Goal: Information Seeking & Learning: Learn about a topic

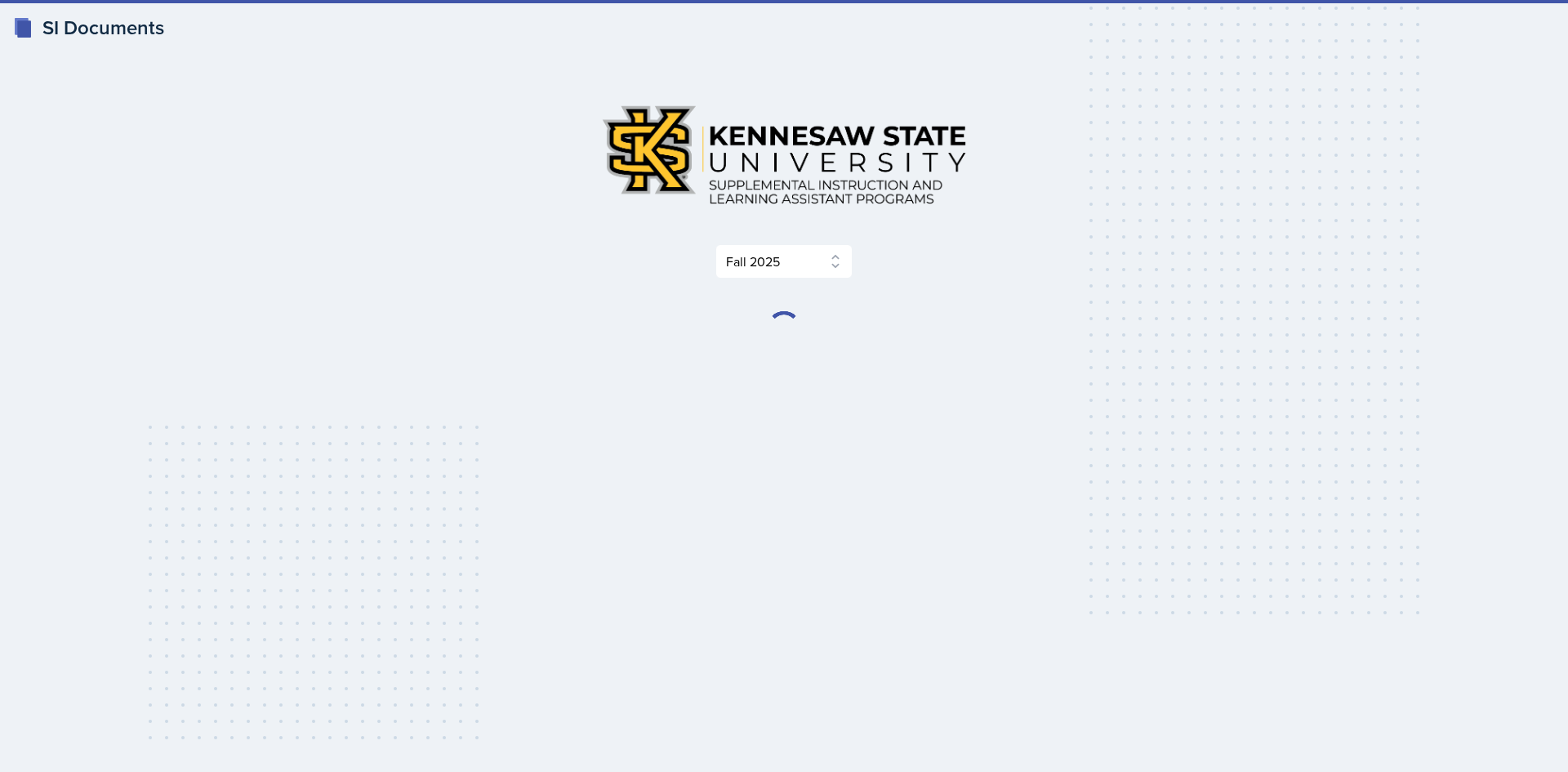
select select "2bed604d-1099-4043-b1bc-2365e8740244"
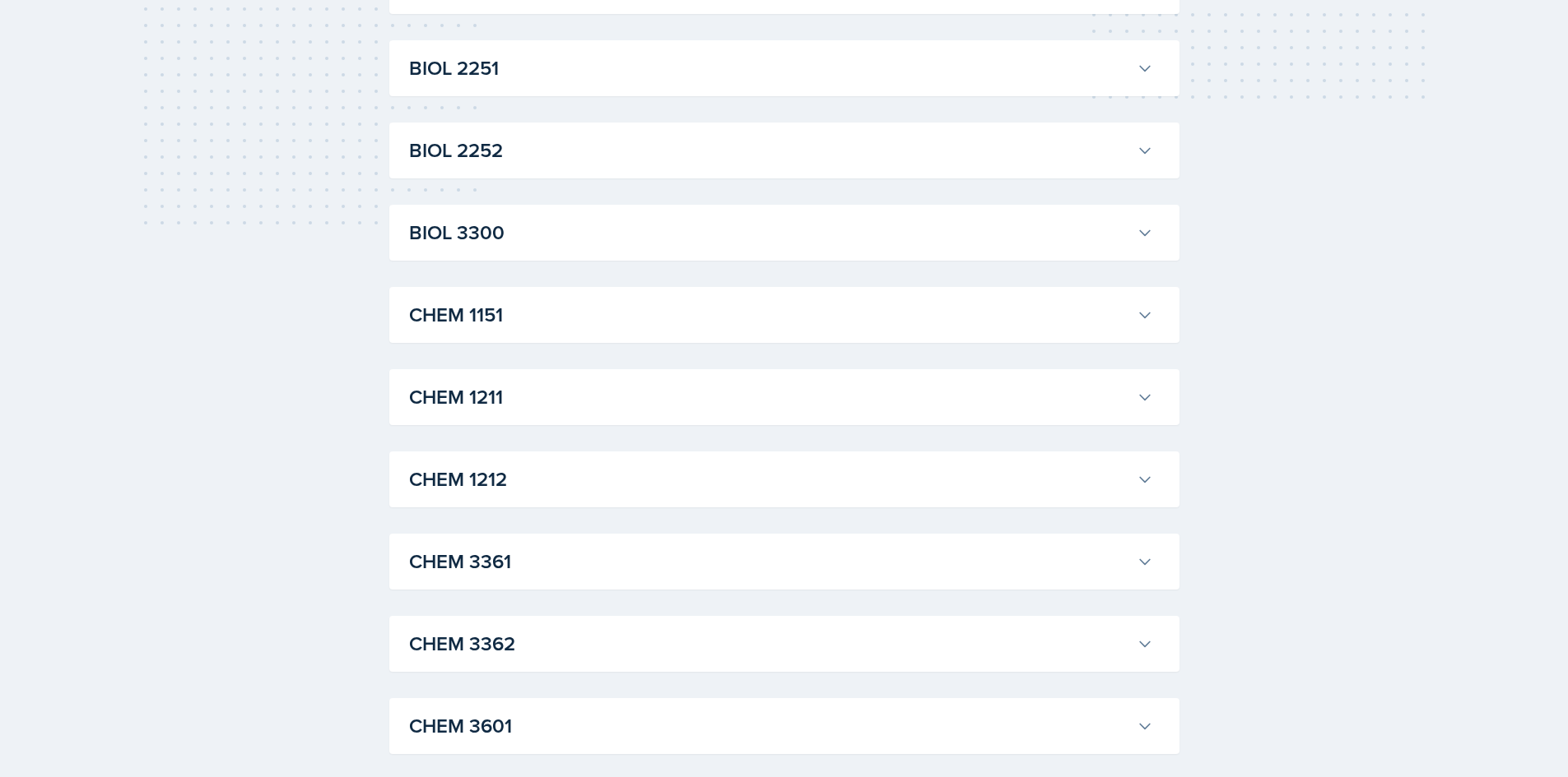
scroll to position [658, 0]
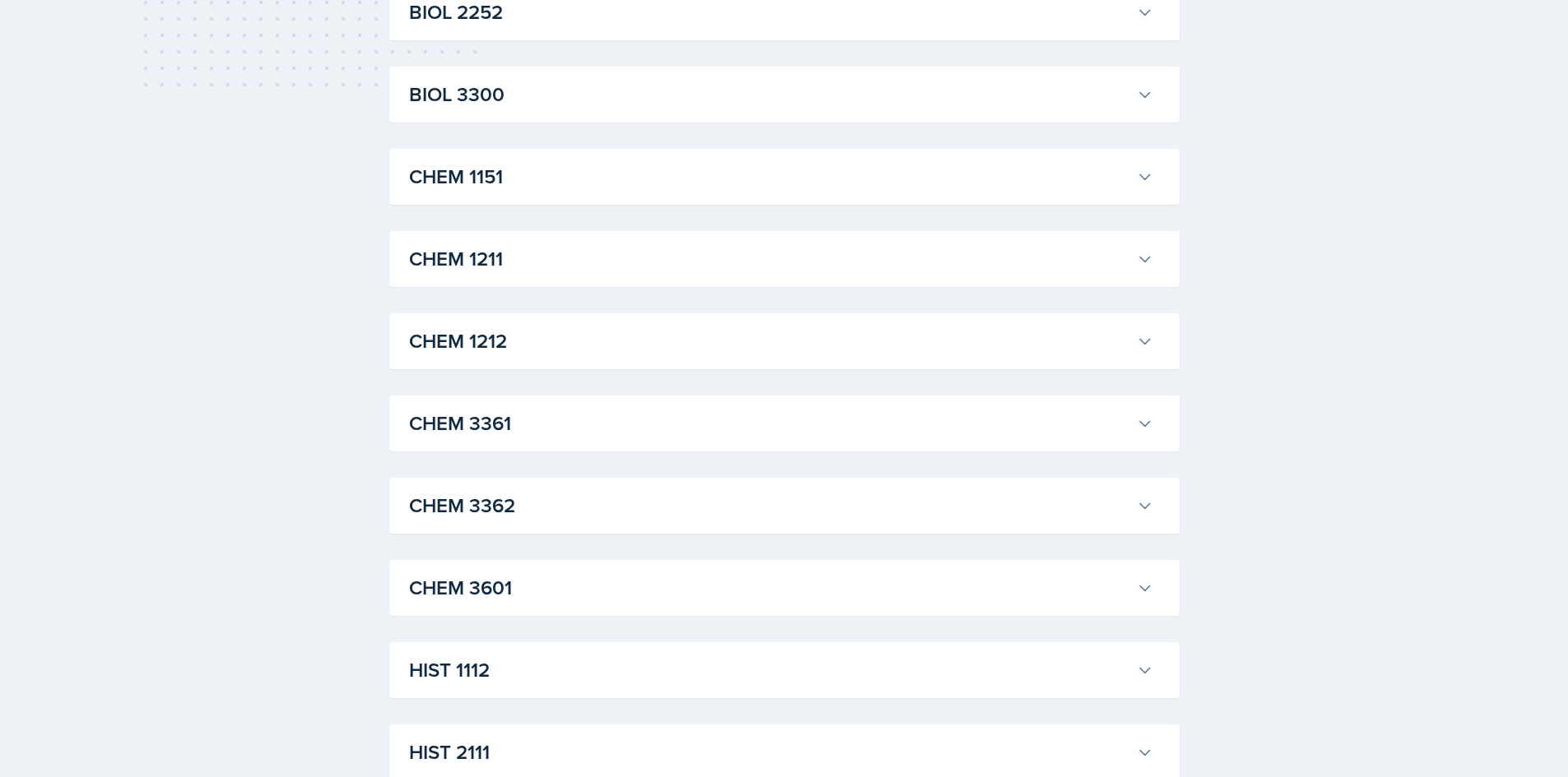
click at [516, 257] on h3 "CHEM 1211" at bounding box center [769, 259] width 721 height 30
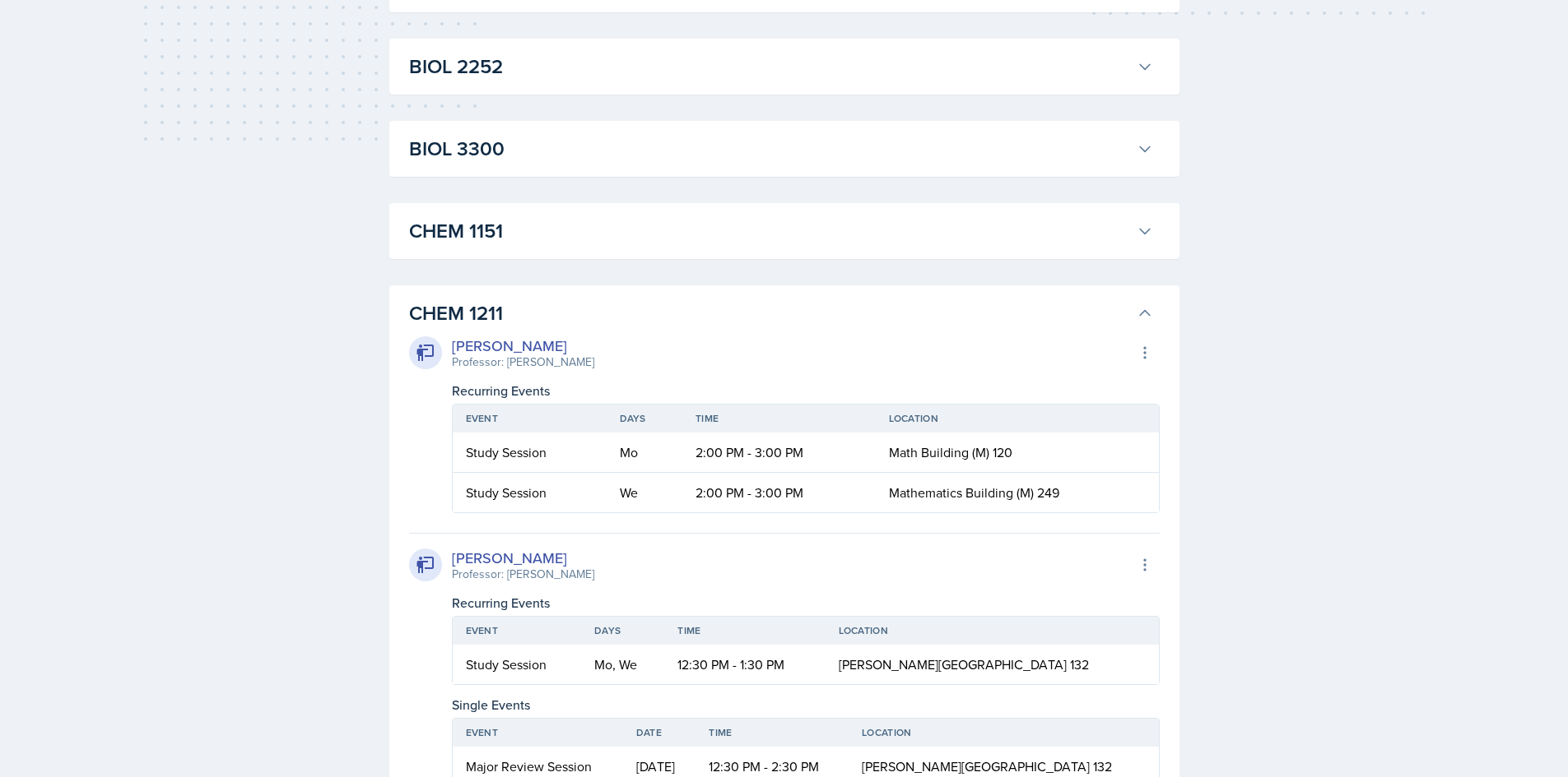
scroll to position [576, 0]
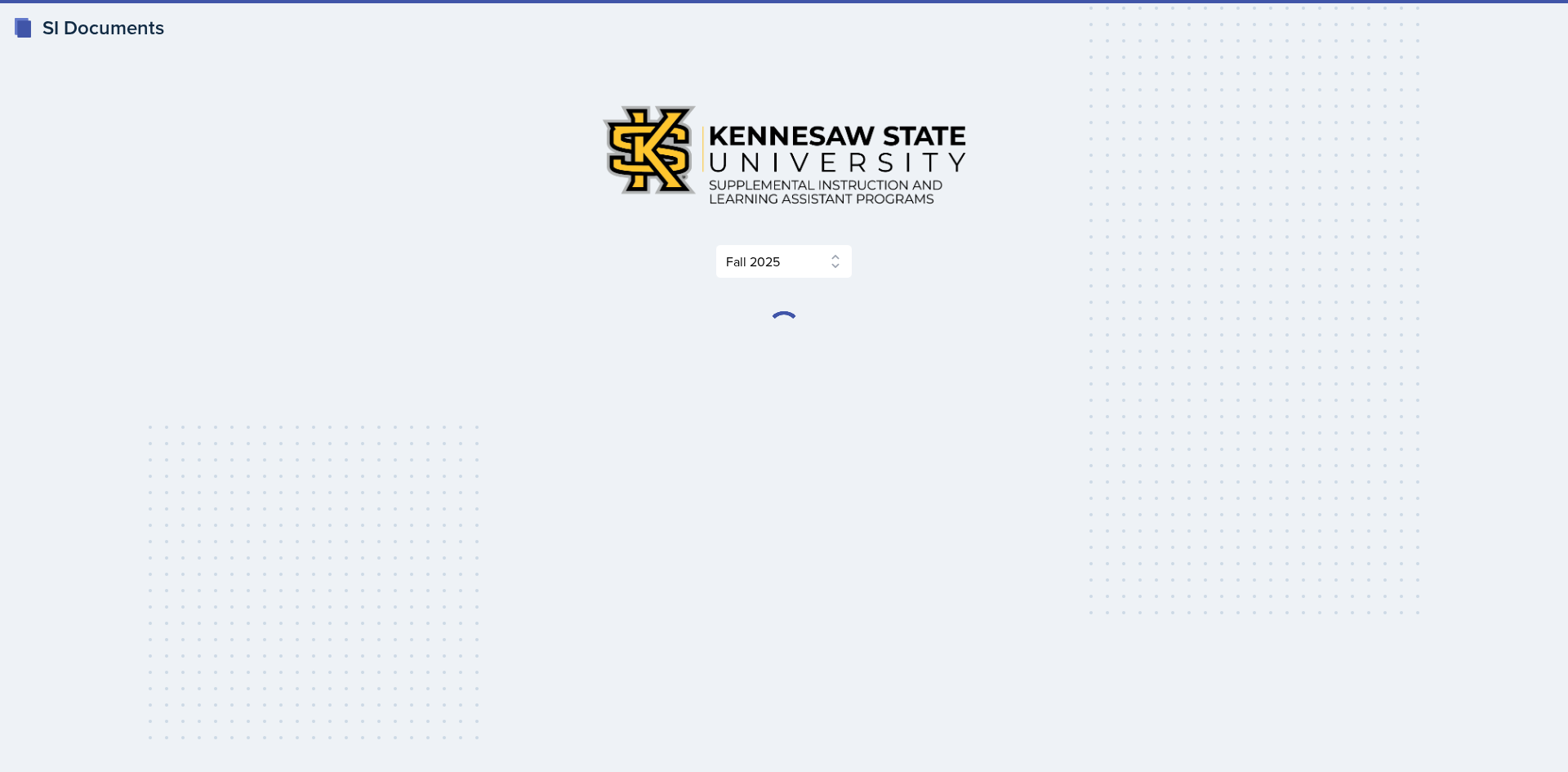
select select "2bed604d-1099-4043-b1bc-2365e8740244"
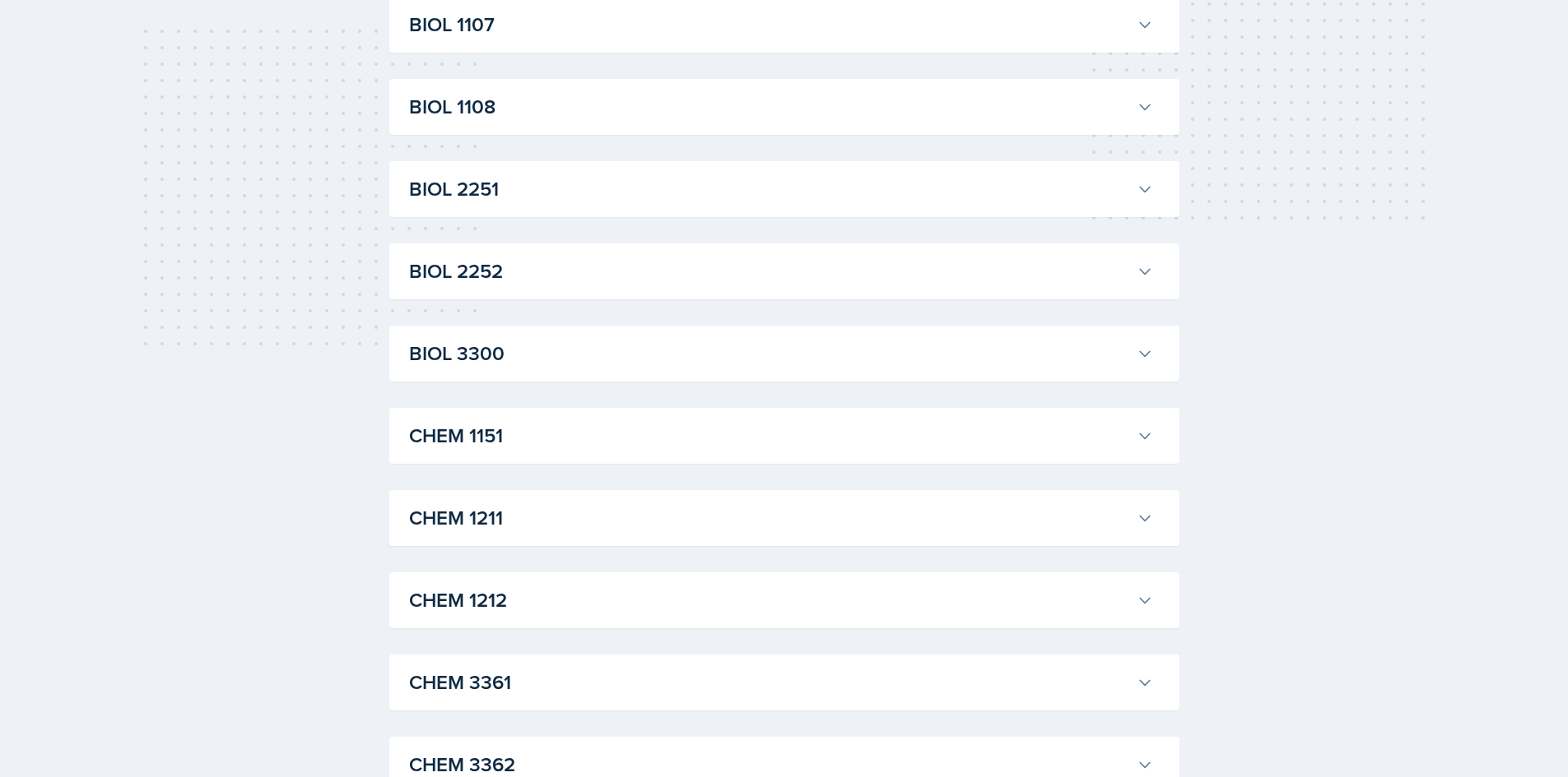
scroll to position [494, 0]
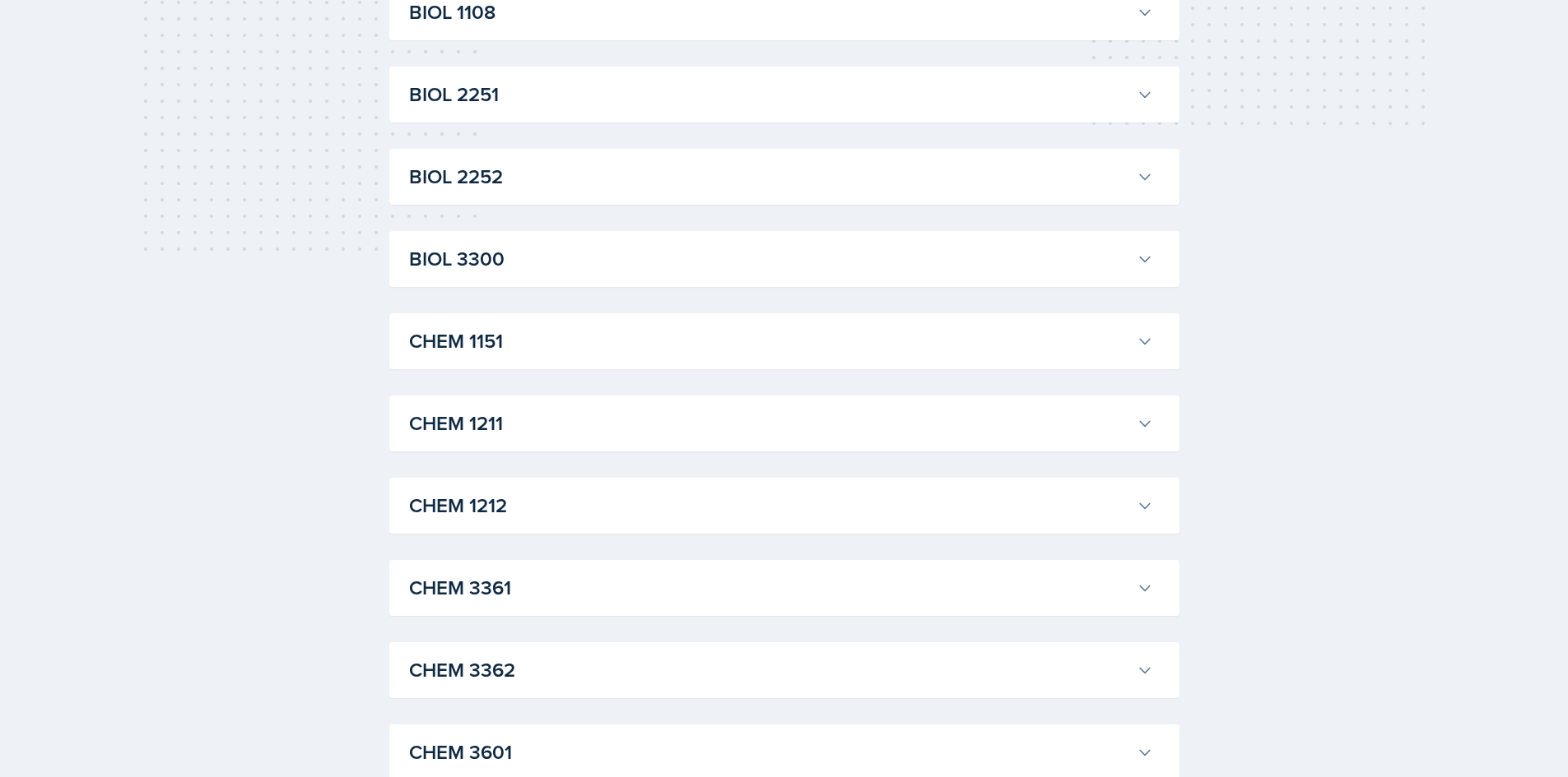
click at [538, 514] on h3 "CHEM 1212" at bounding box center [769, 506] width 721 height 30
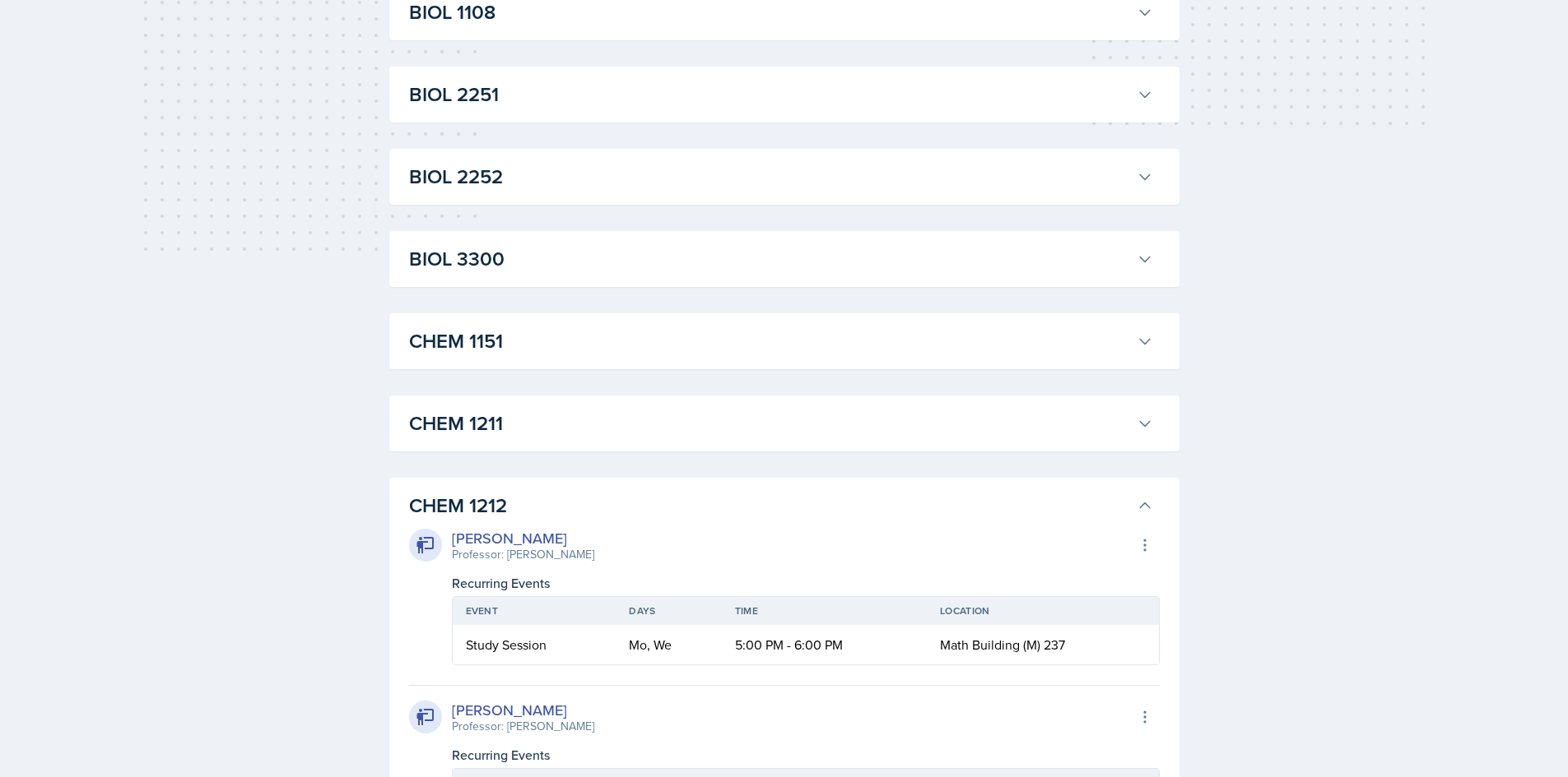
click at [550, 417] on h3 "CHEM 1211" at bounding box center [769, 424] width 721 height 30
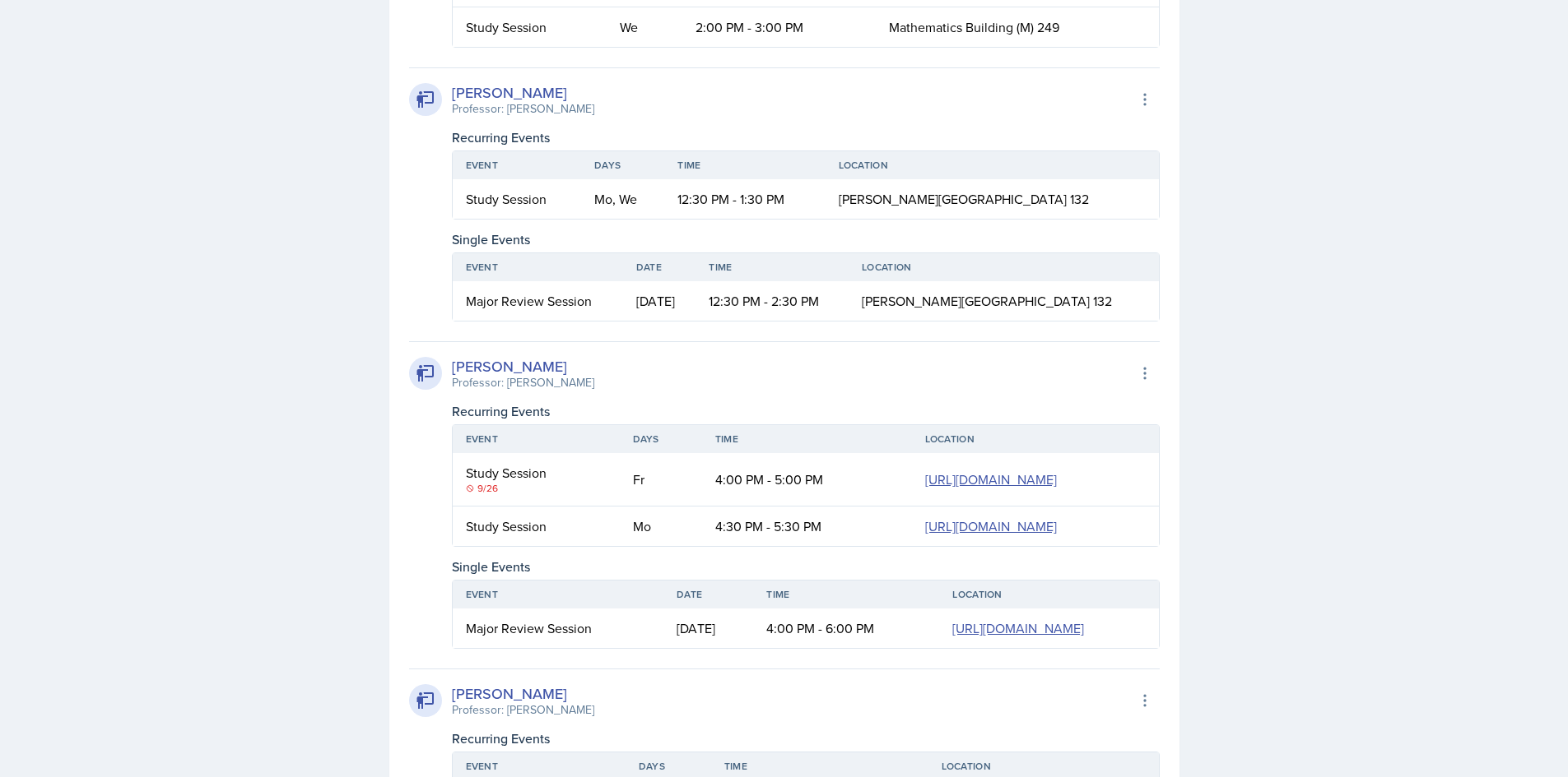
scroll to position [1151, 0]
